Goal: Purchase product/service

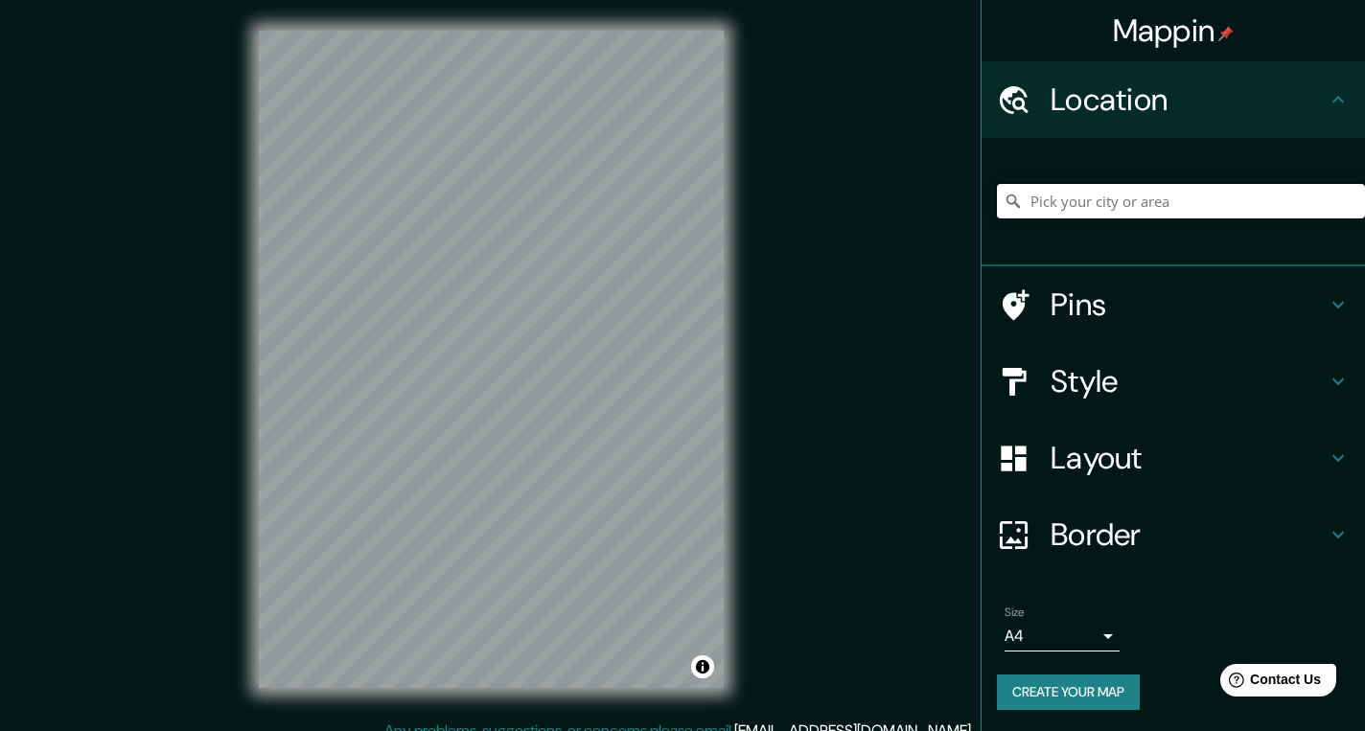
click at [1024, 196] on input "Pick your city or area" at bounding box center [1181, 201] width 368 height 34
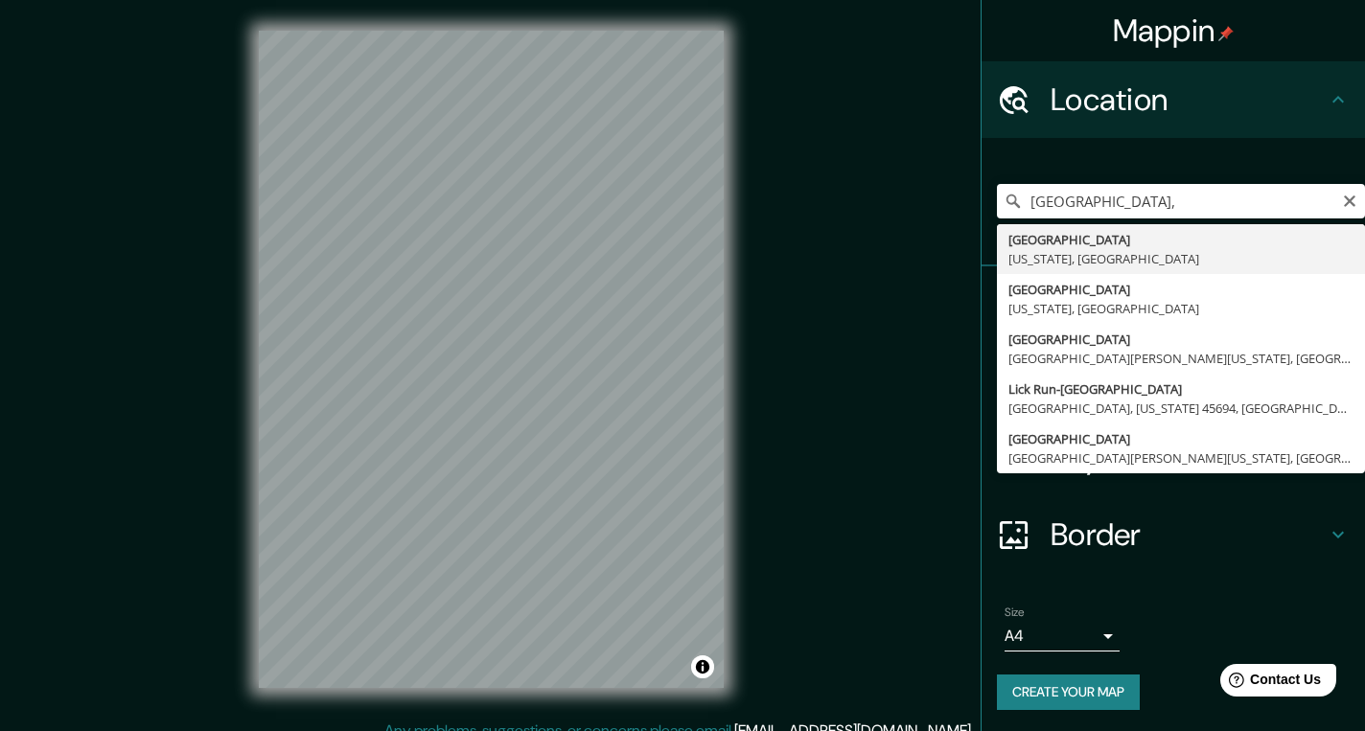
type input "[GEOGRAPHIC_DATA], [US_STATE], [GEOGRAPHIC_DATA]"
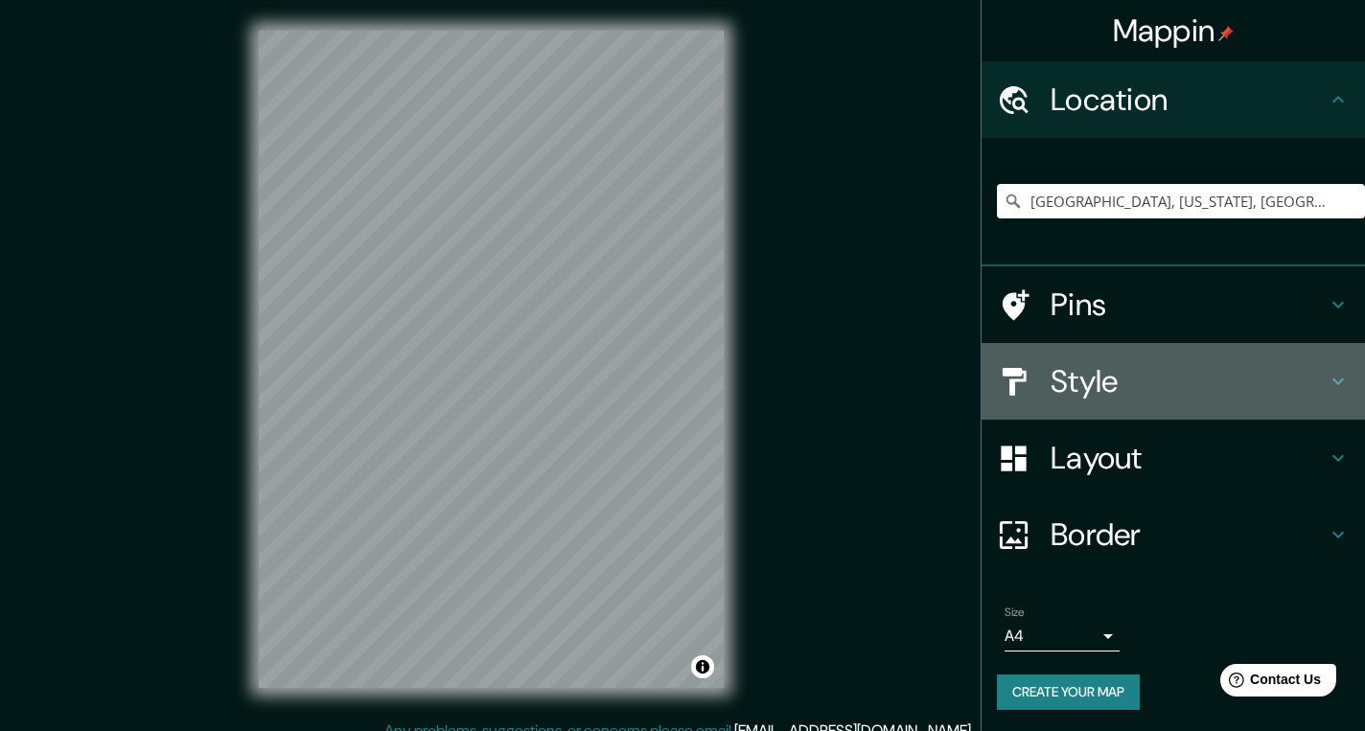
click at [1335, 379] on icon at bounding box center [1337, 381] width 23 height 23
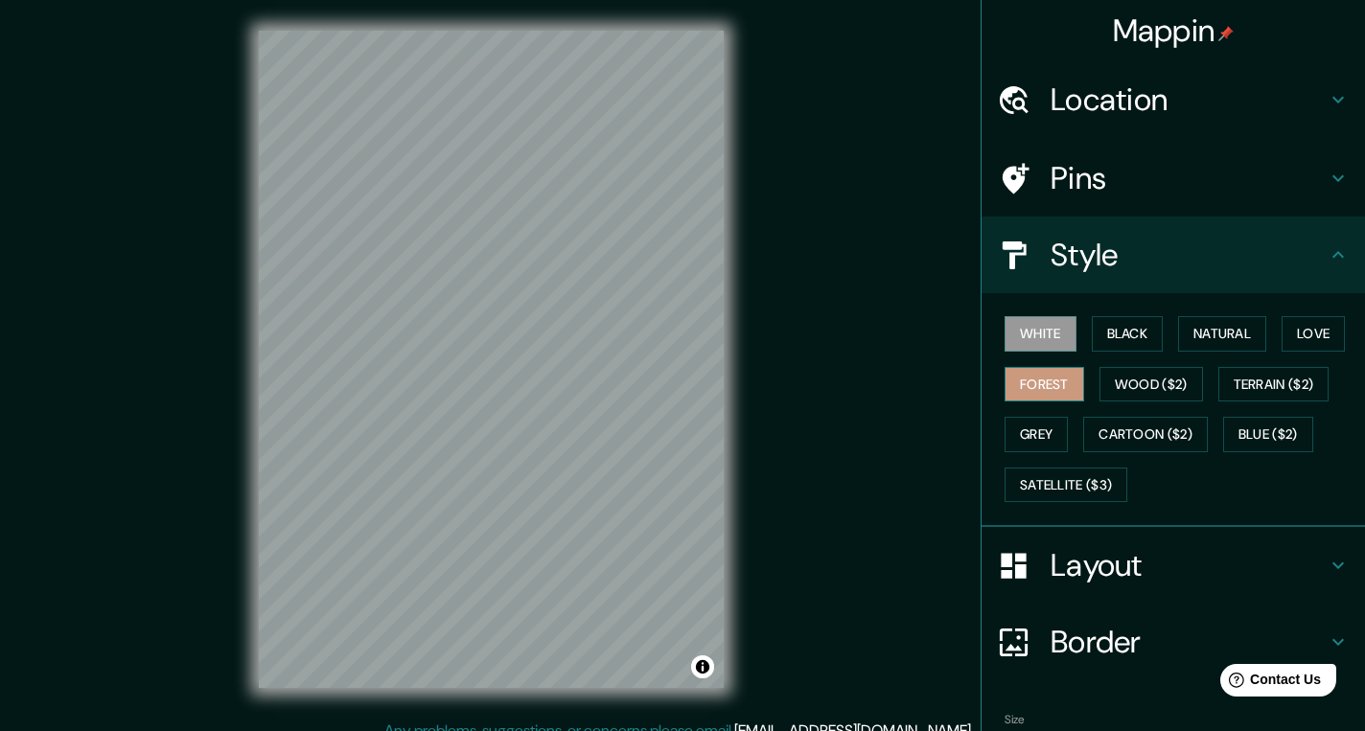
click at [1051, 380] on button "Forest" at bounding box center [1044, 384] width 80 height 35
click at [1144, 382] on button "Wood ($2)" at bounding box center [1150, 384] width 103 height 35
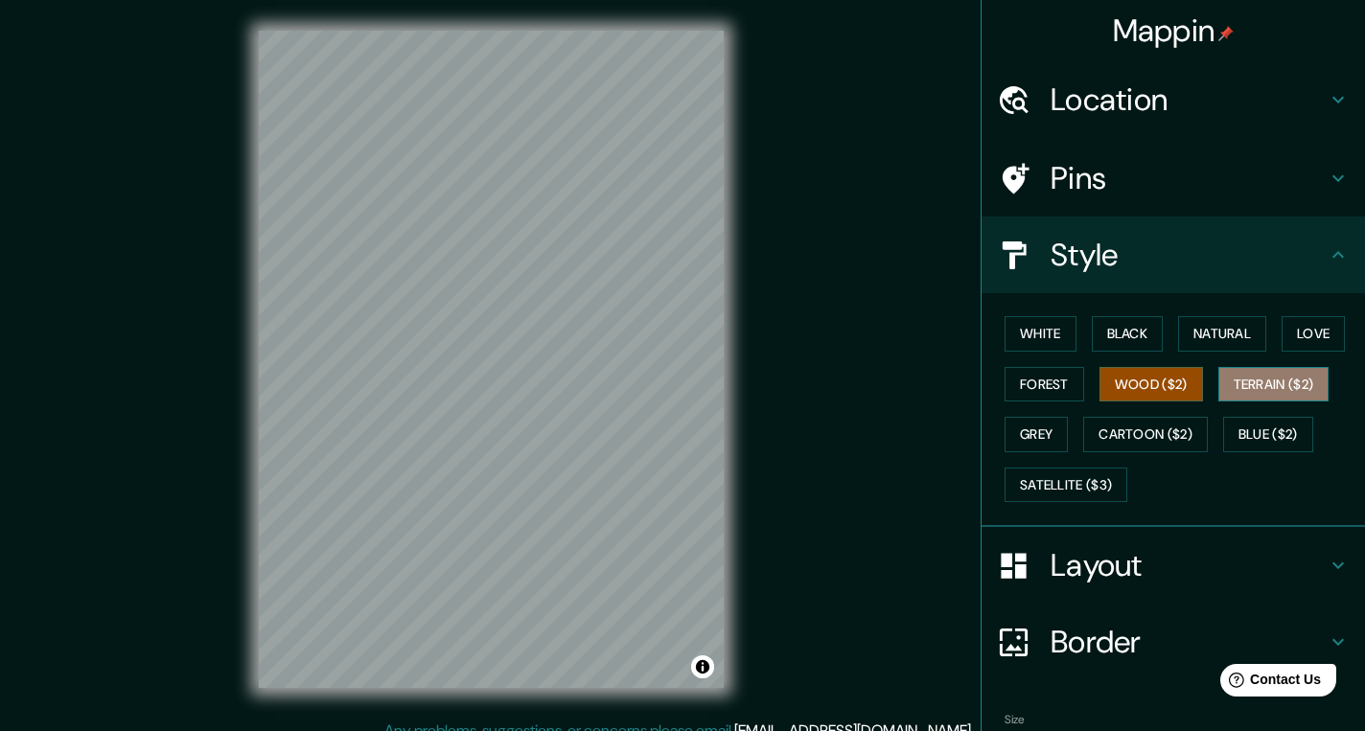
click at [1263, 381] on button "Terrain ($2)" at bounding box center [1273, 384] width 111 height 35
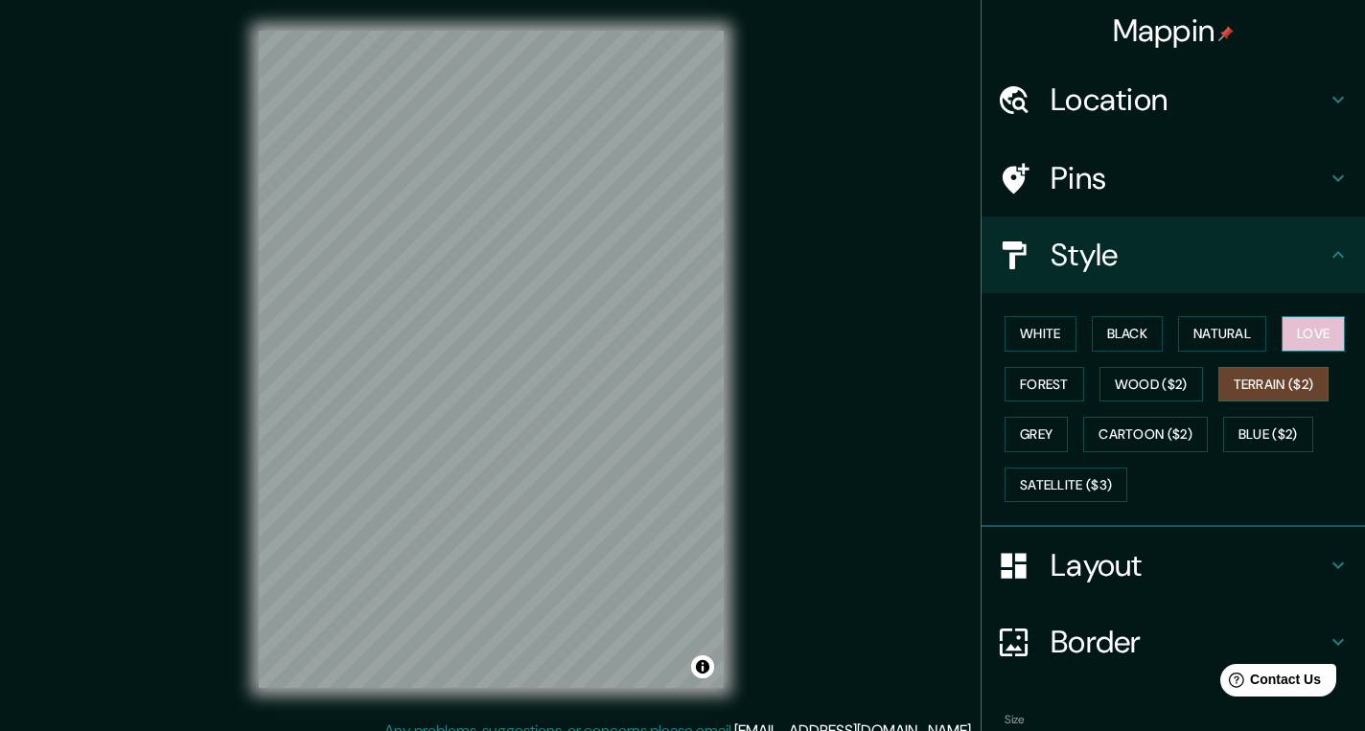
click at [1332, 333] on button "Love" at bounding box center [1312, 333] width 63 height 35
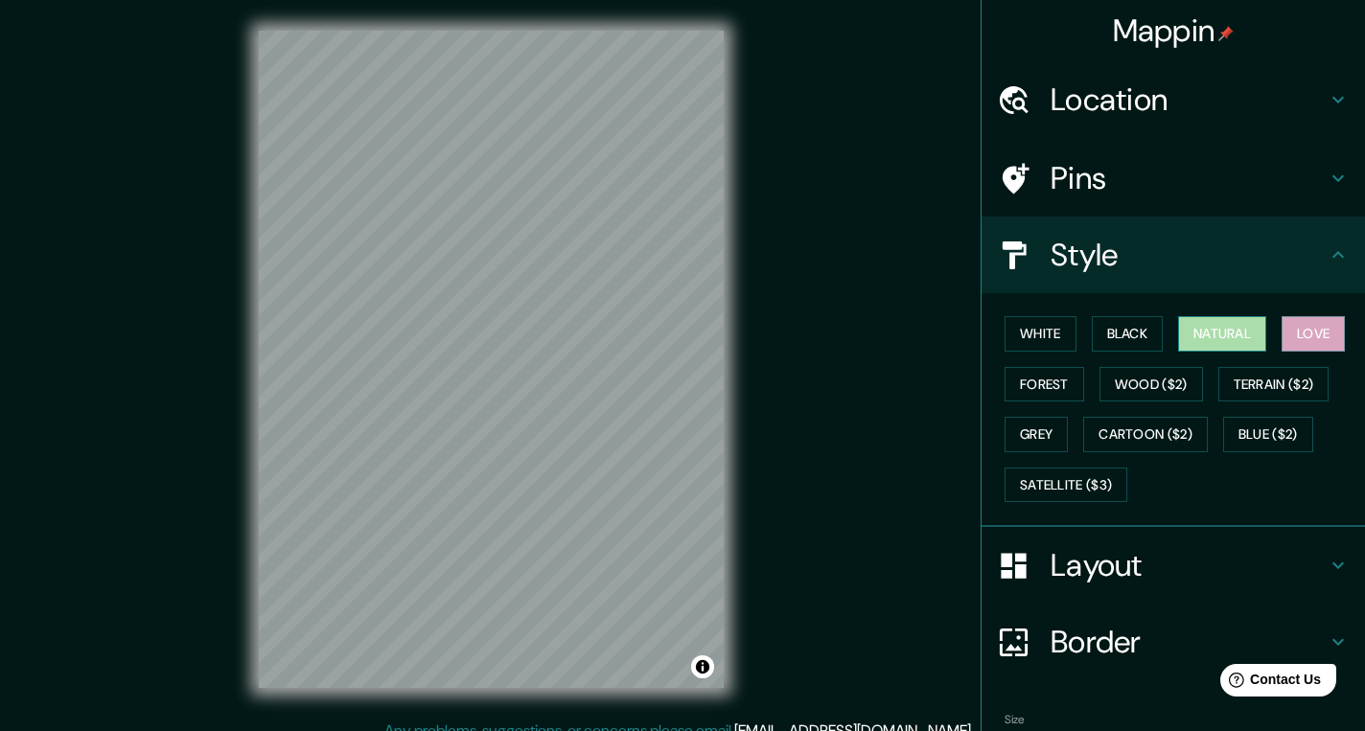
click at [1213, 336] on button "Natural" at bounding box center [1222, 333] width 88 height 35
click at [1032, 432] on button "Grey" at bounding box center [1035, 434] width 63 height 35
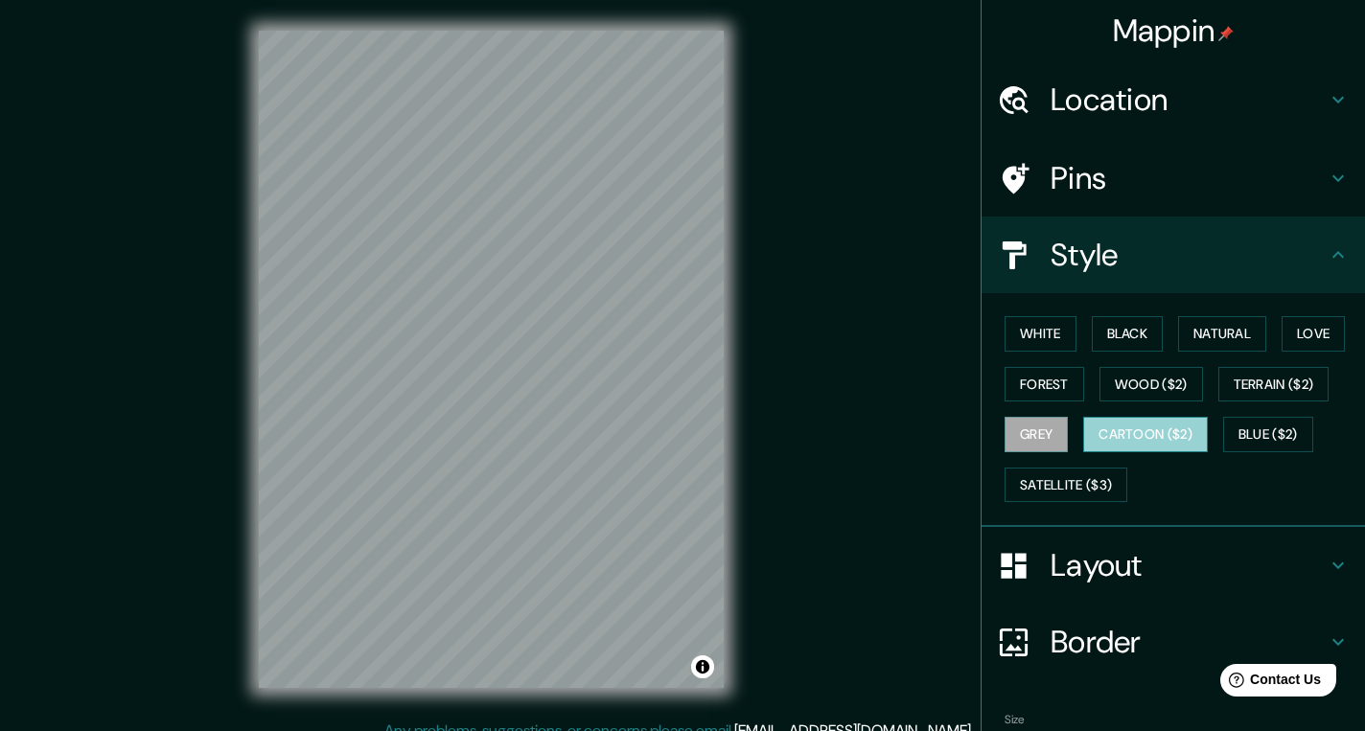
click at [1148, 427] on button "Cartoon ($2)" at bounding box center [1145, 434] width 125 height 35
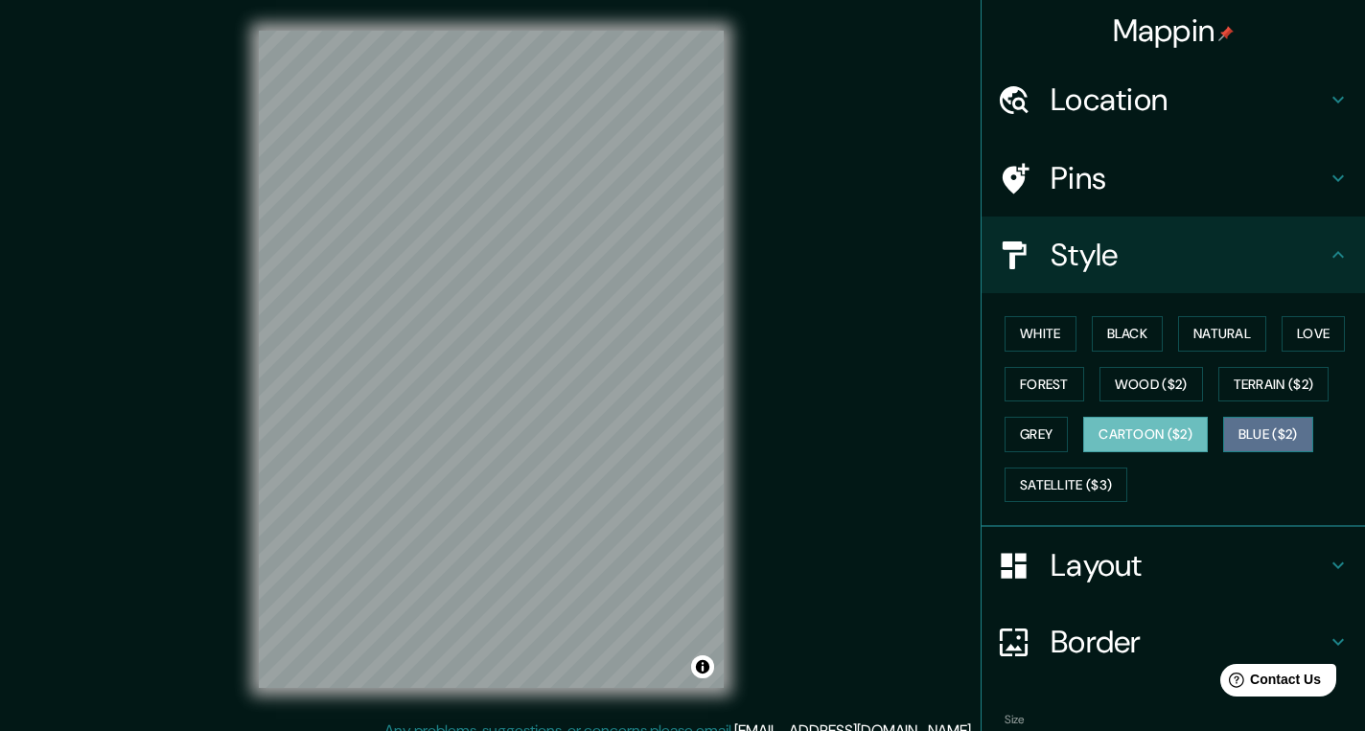
click at [1261, 432] on button "Blue ($2)" at bounding box center [1268, 434] width 90 height 35
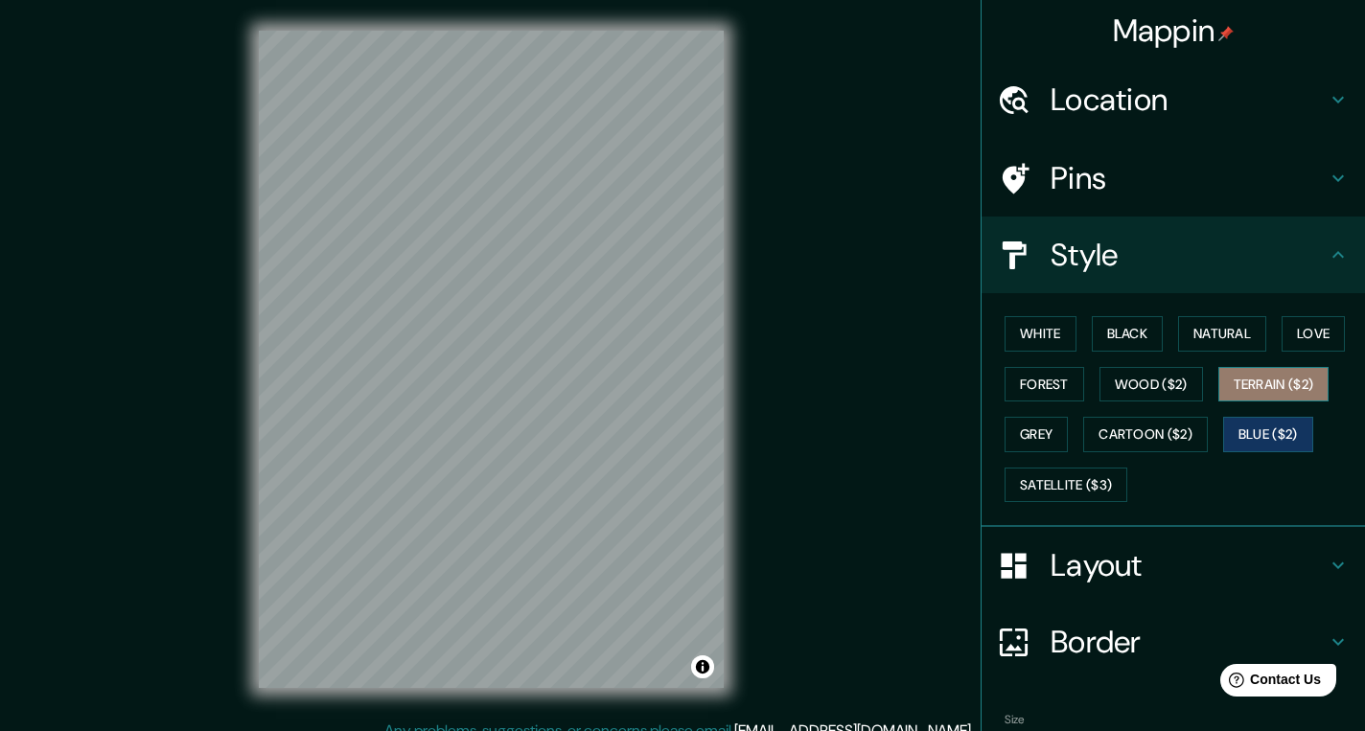
click at [1258, 380] on button "Terrain ($2)" at bounding box center [1273, 384] width 111 height 35
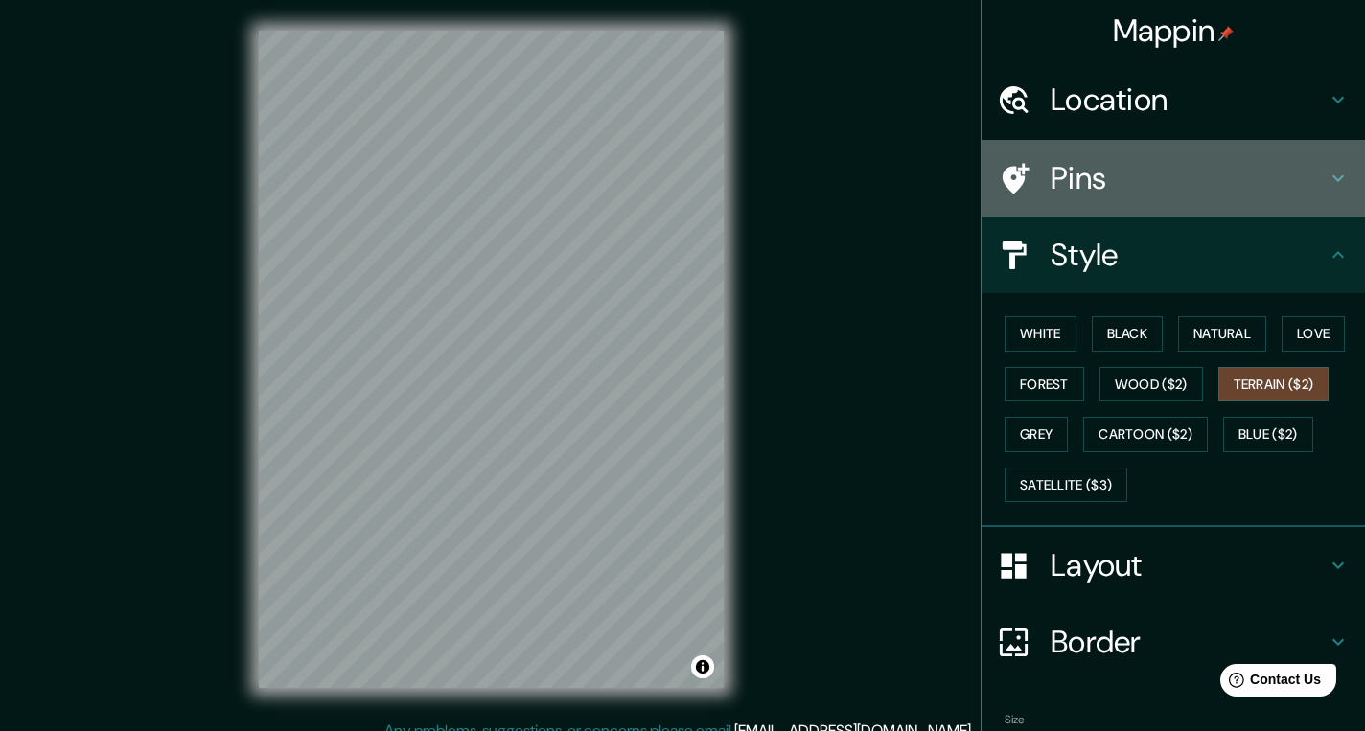
click at [1329, 177] on icon at bounding box center [1337, 178] width 23 height 23
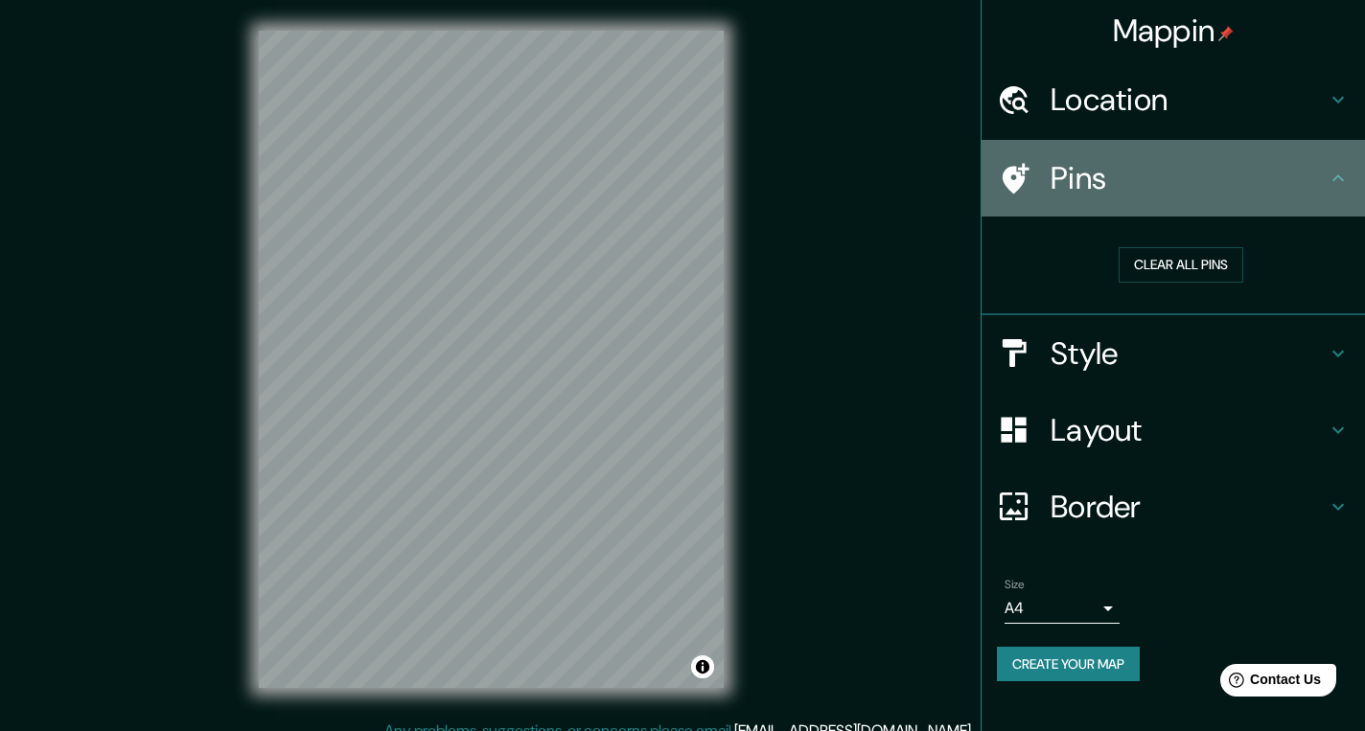
click at [1329, 178] on icon at bounding box center [1337, 178] width 23 height 23
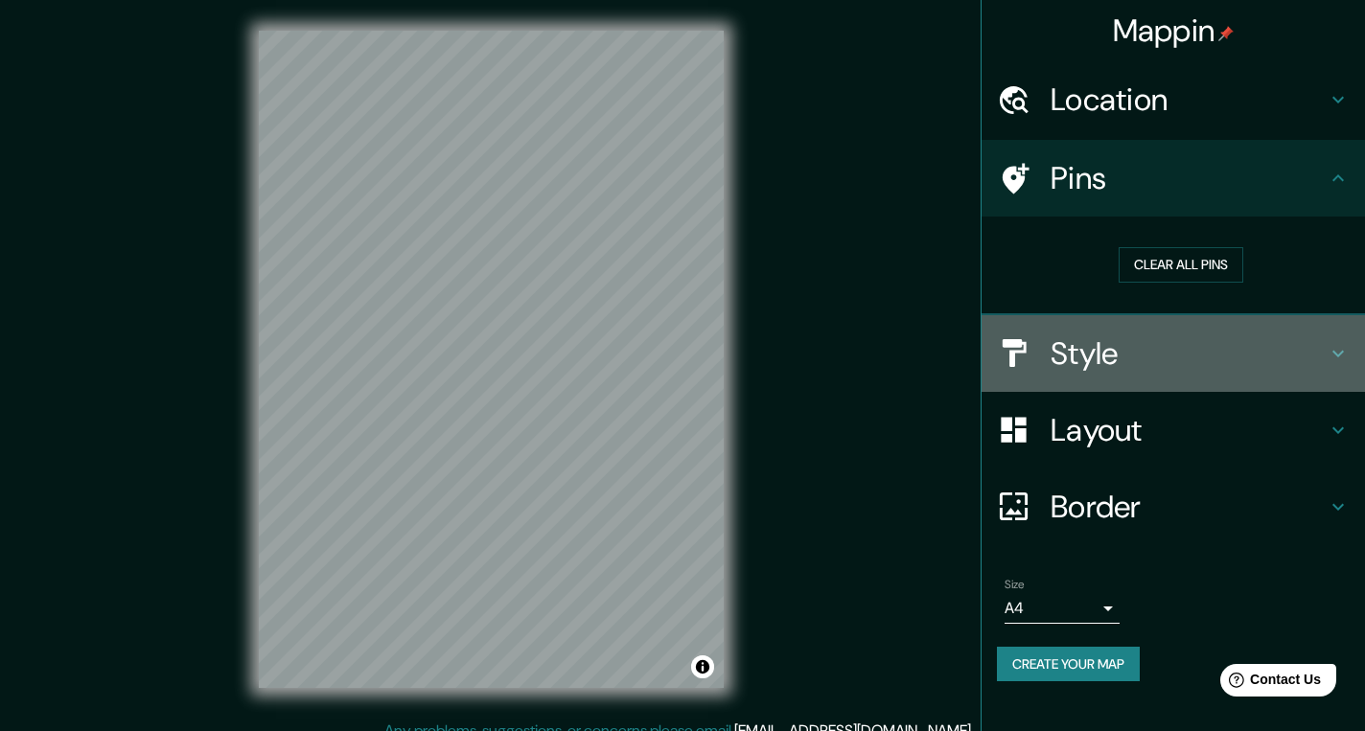
click at [1154, 356] on h4 "Style" at bounding box center [1188, 353] width 276 height 38
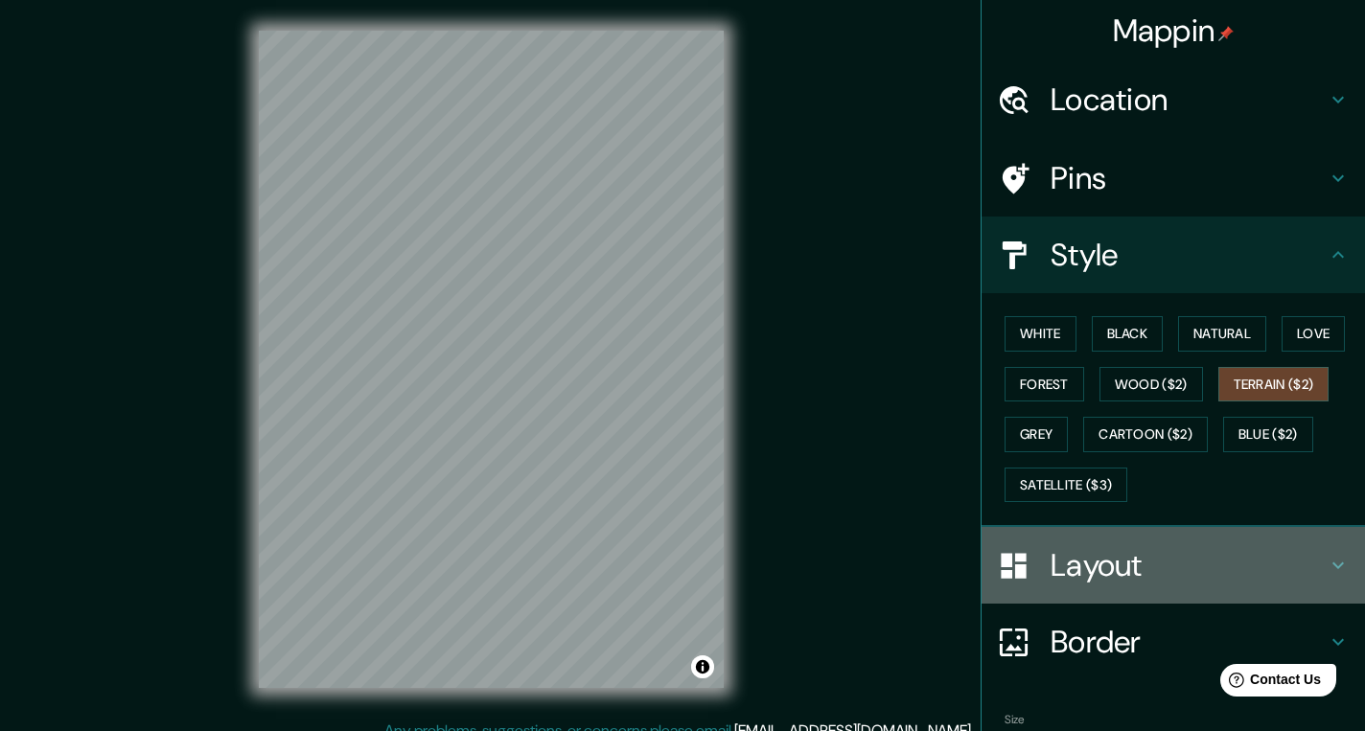
click at [1117, 573] on h4 "Layout" at bounding box center [1188, 565] width 276 height 38
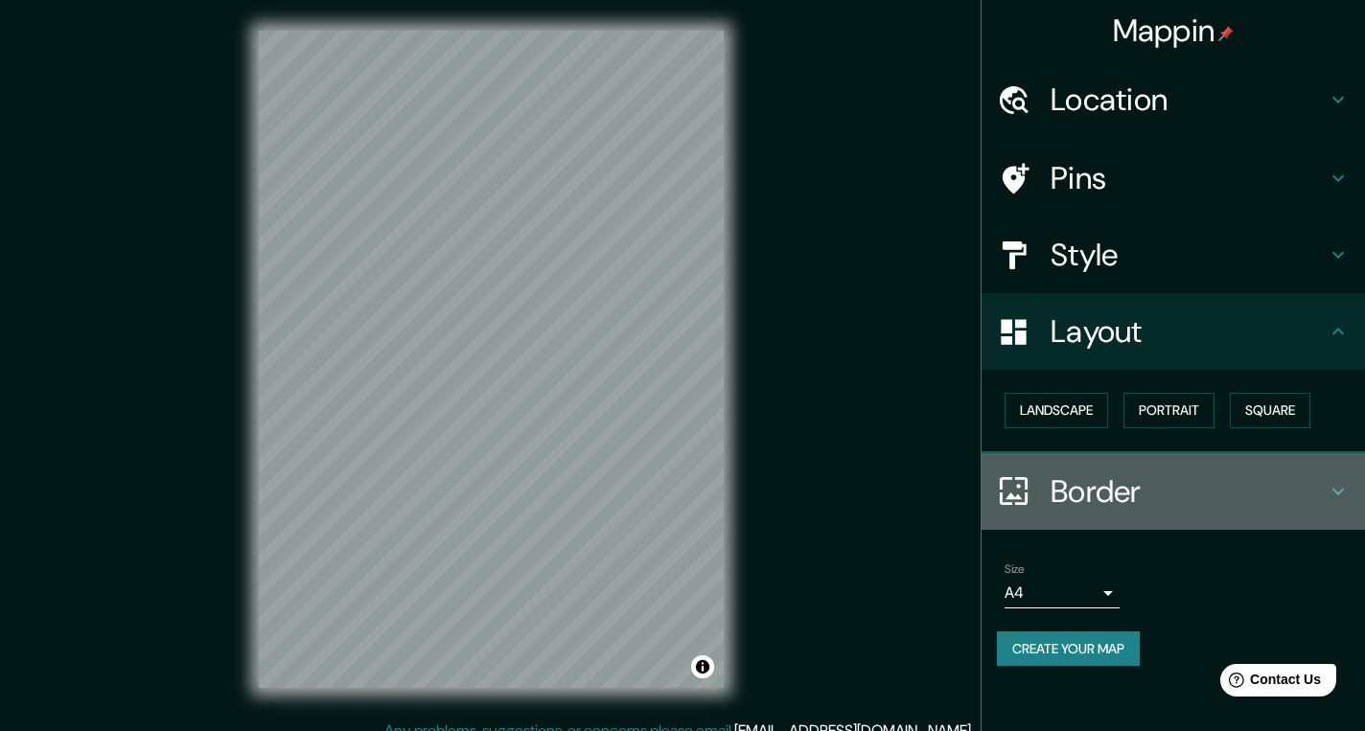
click at [1337, 489] on icon at bounding box center [1337, 491] width 23 height 23
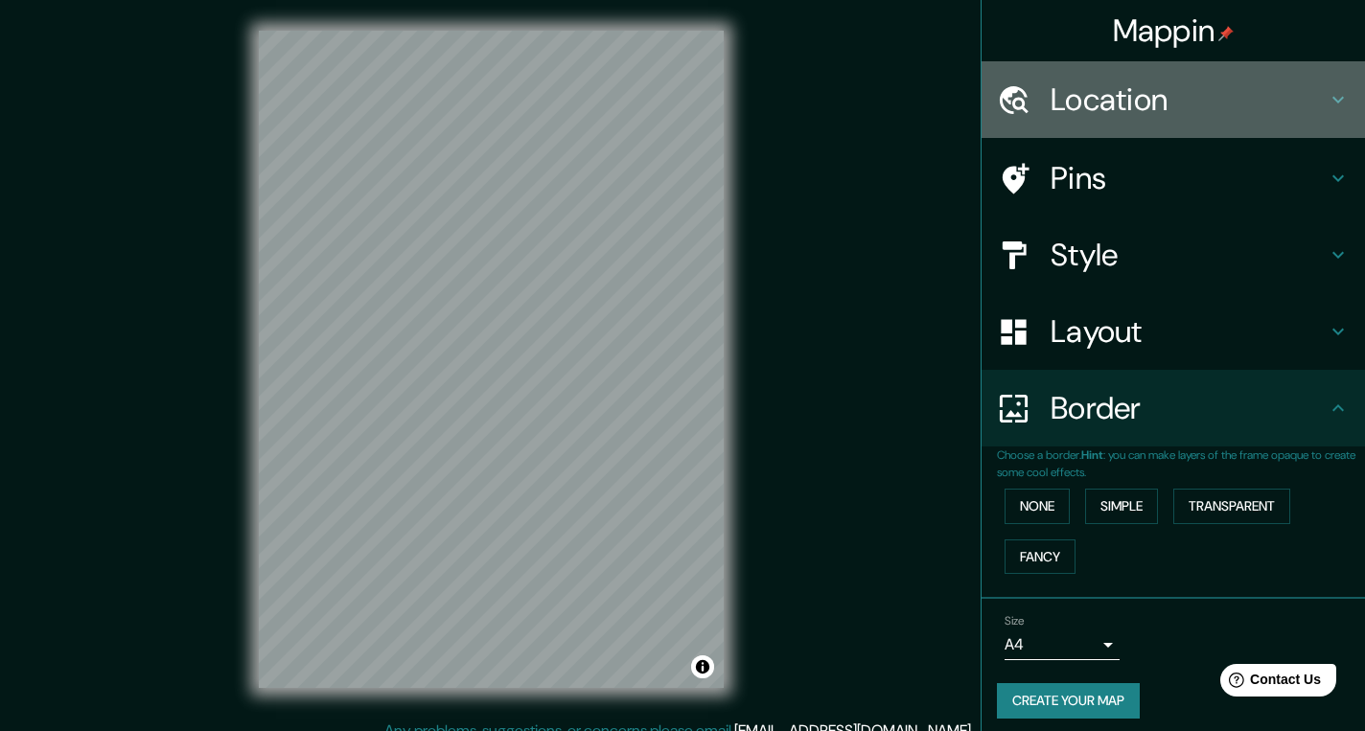
click at [1333, 102] on icon at bounding box center [1337, 99] width 23 height 23
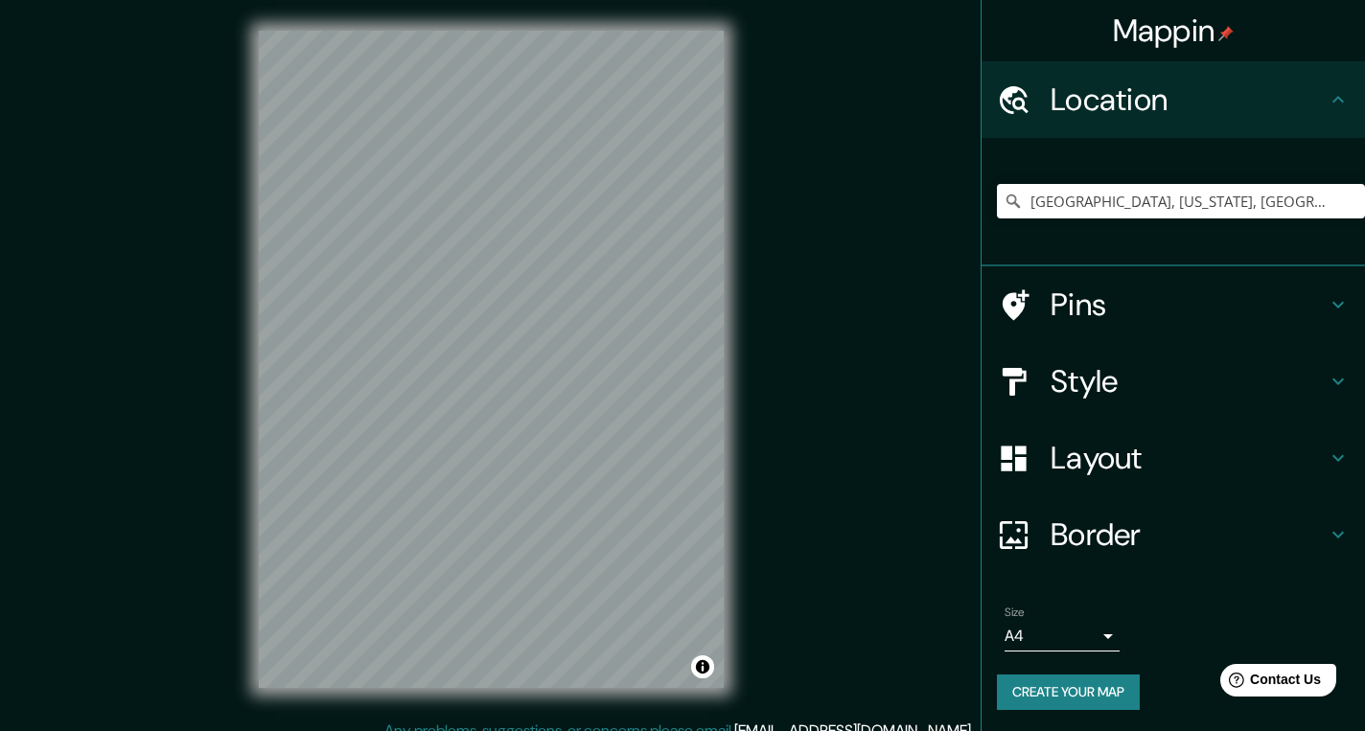
click at [1331, 103] on icon at bounding box center [1337, 99] width 23 height 23
click at [1334, 304] on icon at bounding box center [1337, 305] width 11 height 7
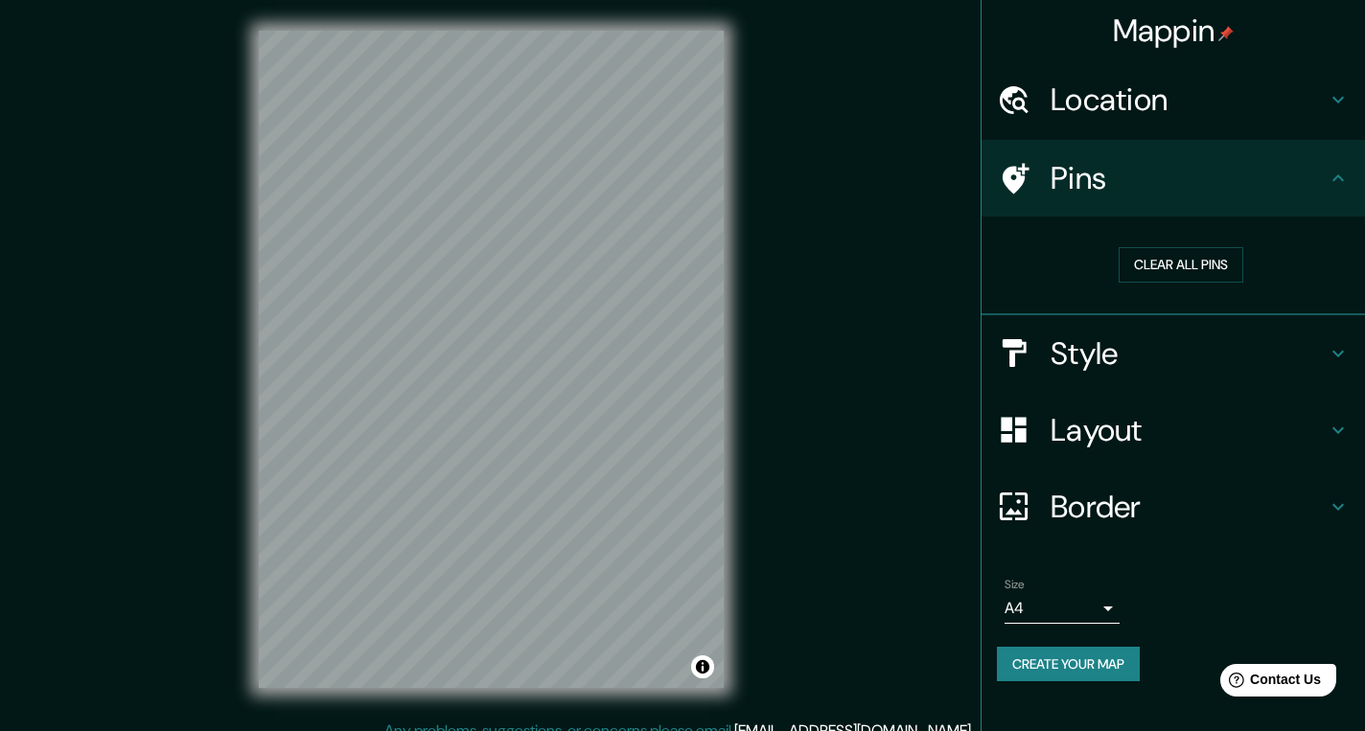
click at [1342, 176] on icon at bounding box center [1337, 178] width 23 height 23
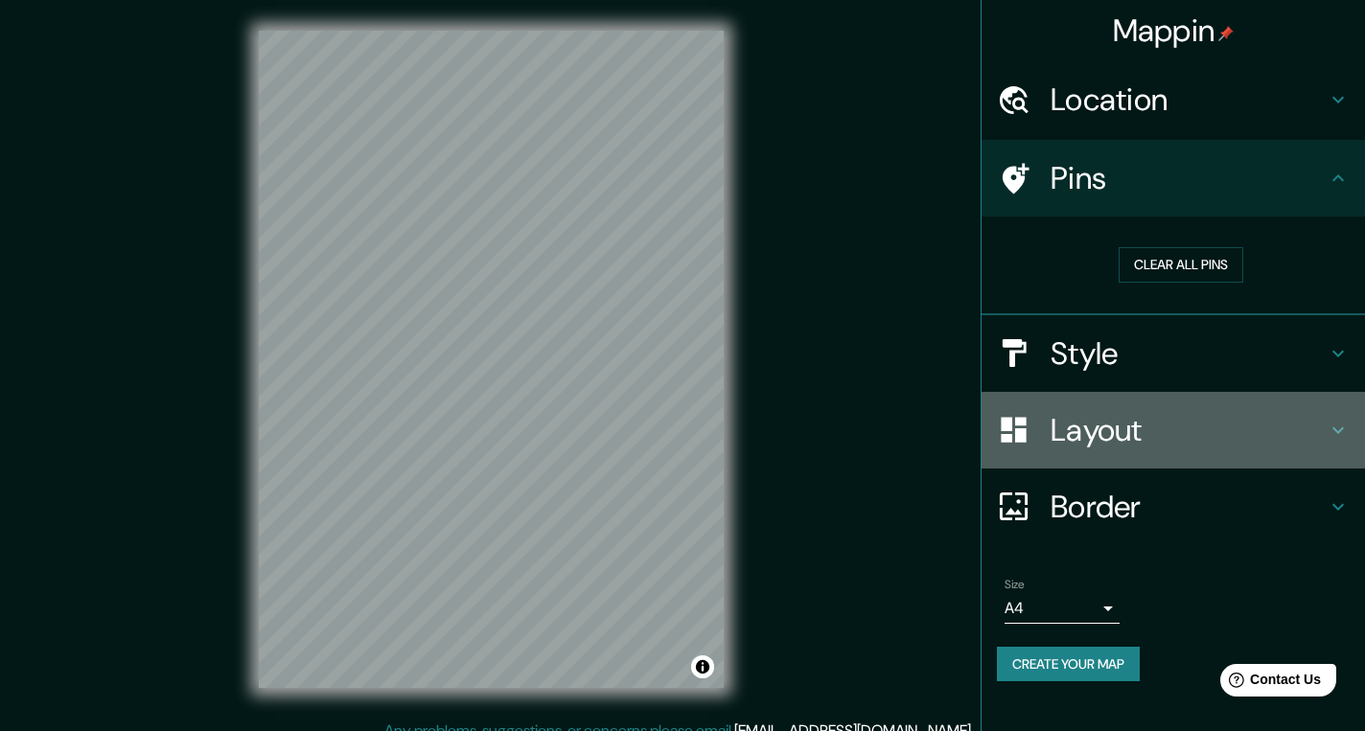
click at [1107, 430] on h4 "Layout" at bounding box center [1188, 430] width 276 height 38
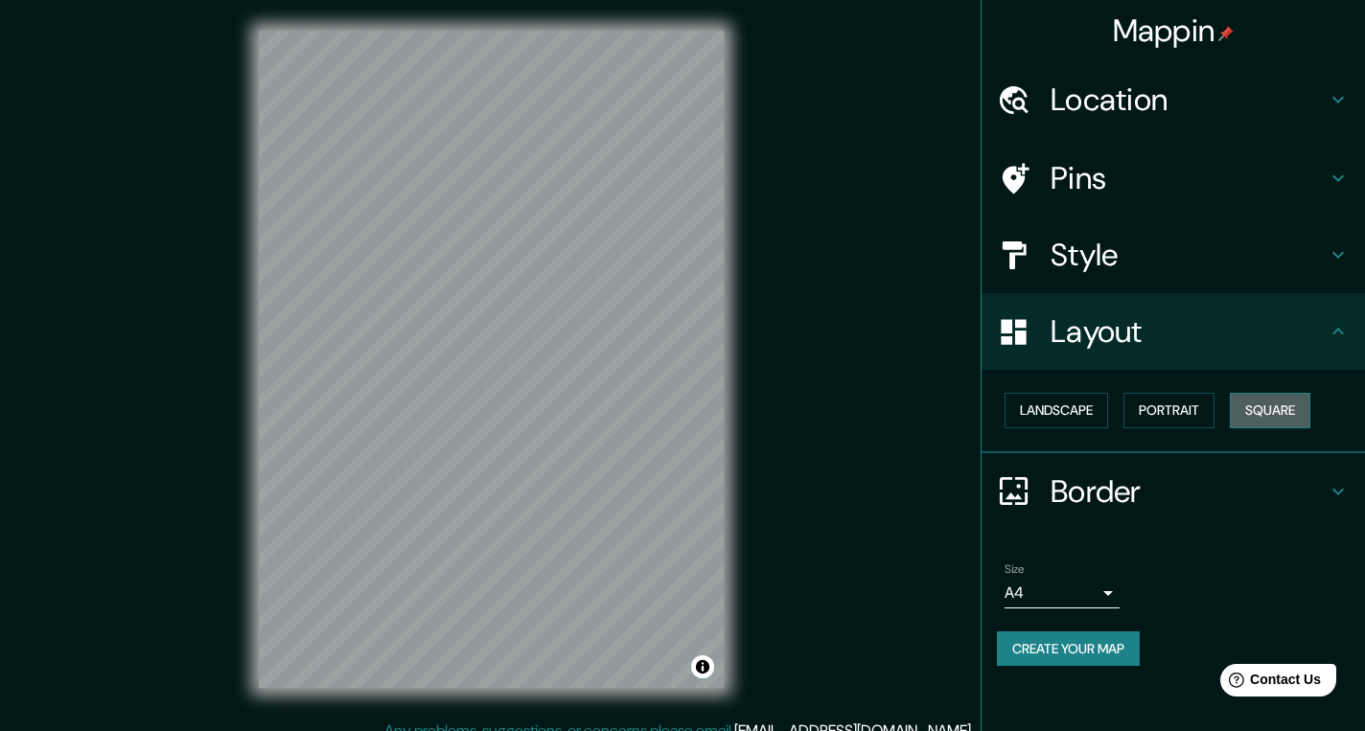
click at [1261, 409] on button "Square" at bounding box center [1269, 410] width 80 height 35
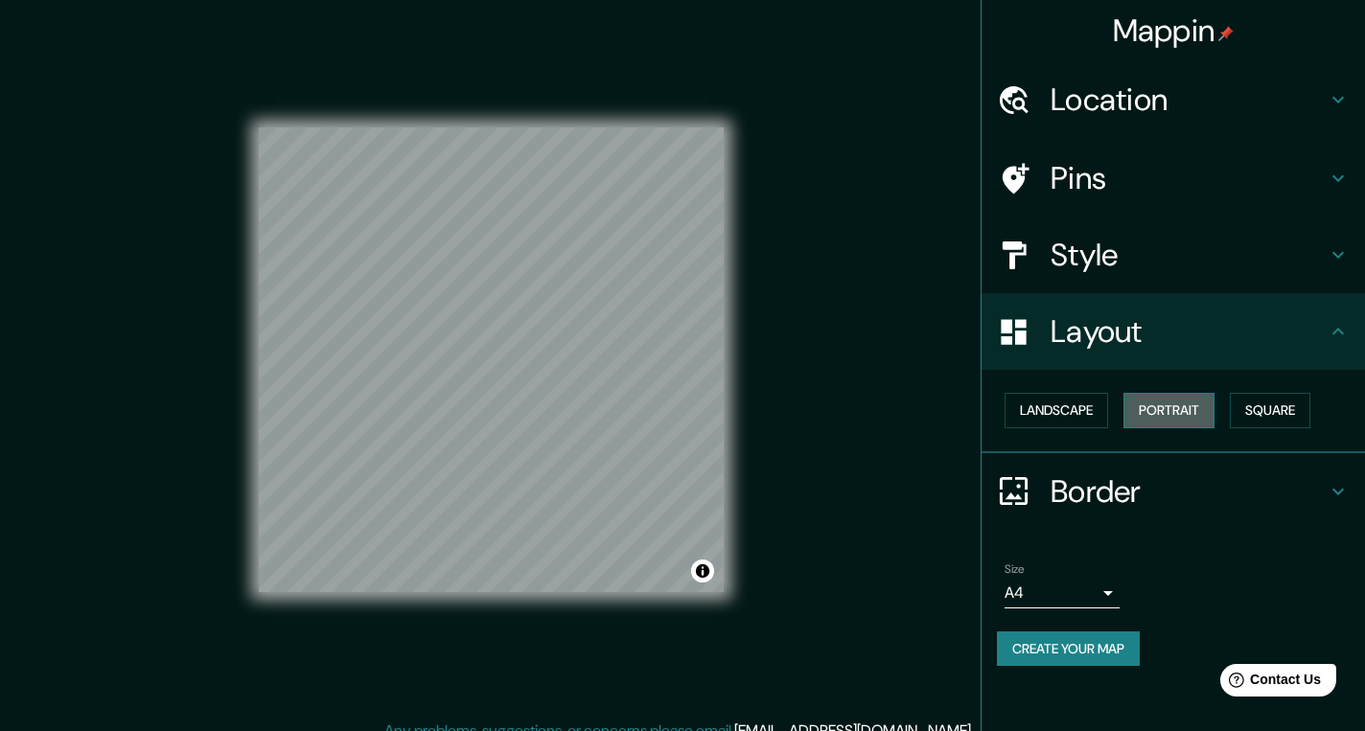
click at [1176, 408] on button "Portrait" at bounding box center [1168, 410] width 91 height 35
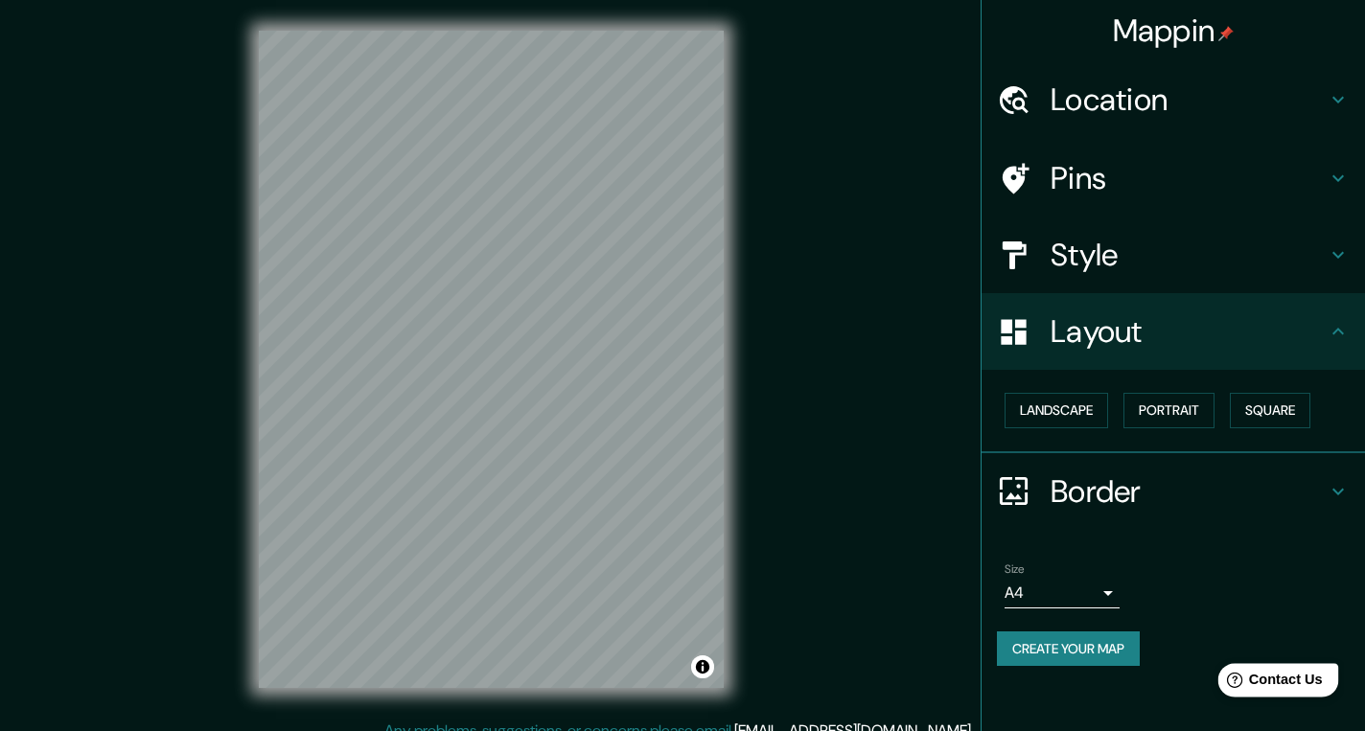
click at [1235, 679] on icon at bounding box center [1234, 680] width 15 height 15
